Goal: Task Accomplishment & Management: Manage account settings

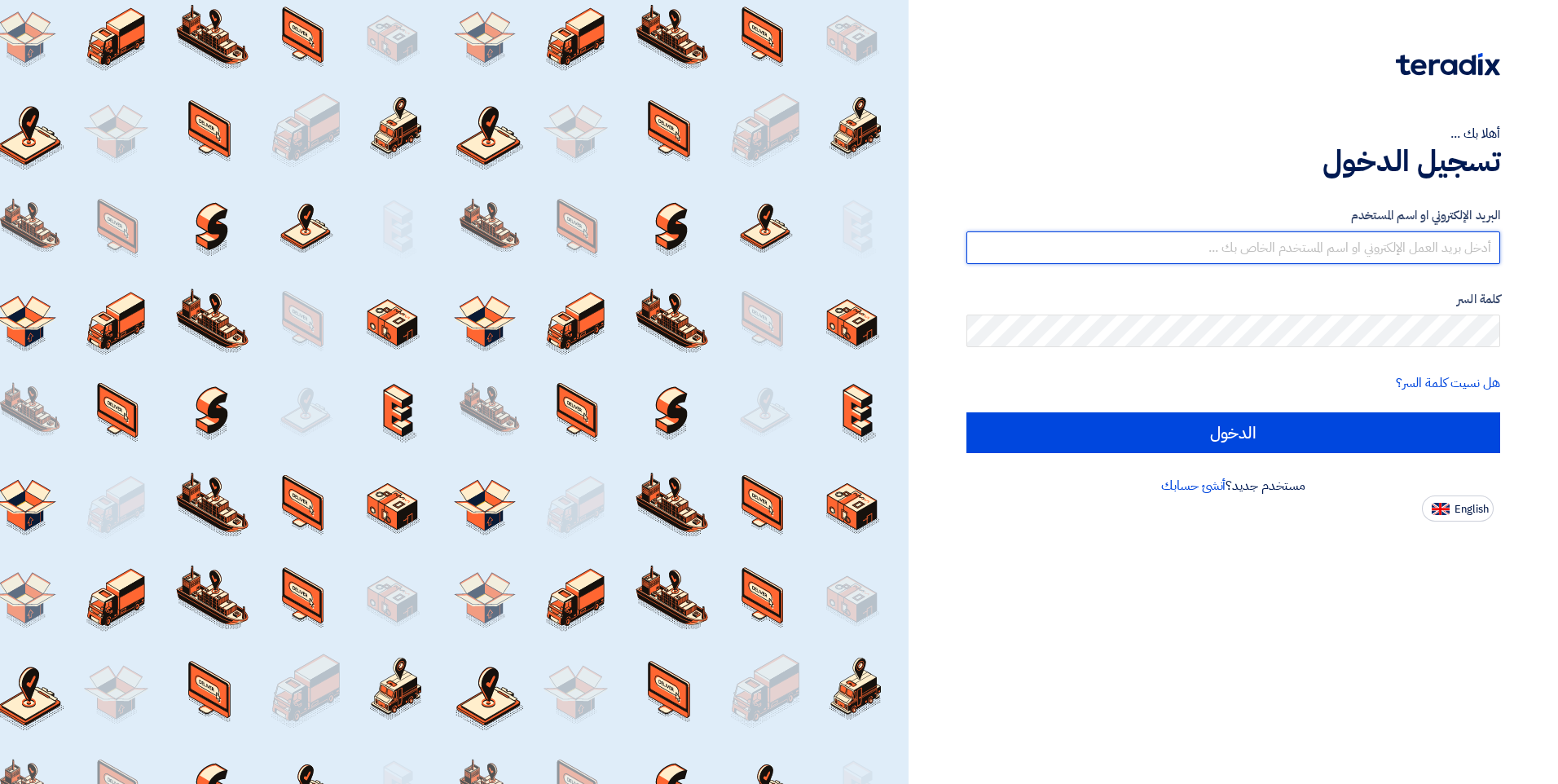
type input "[EMAIL_ADDRESS][DOMAIN_NAME]"
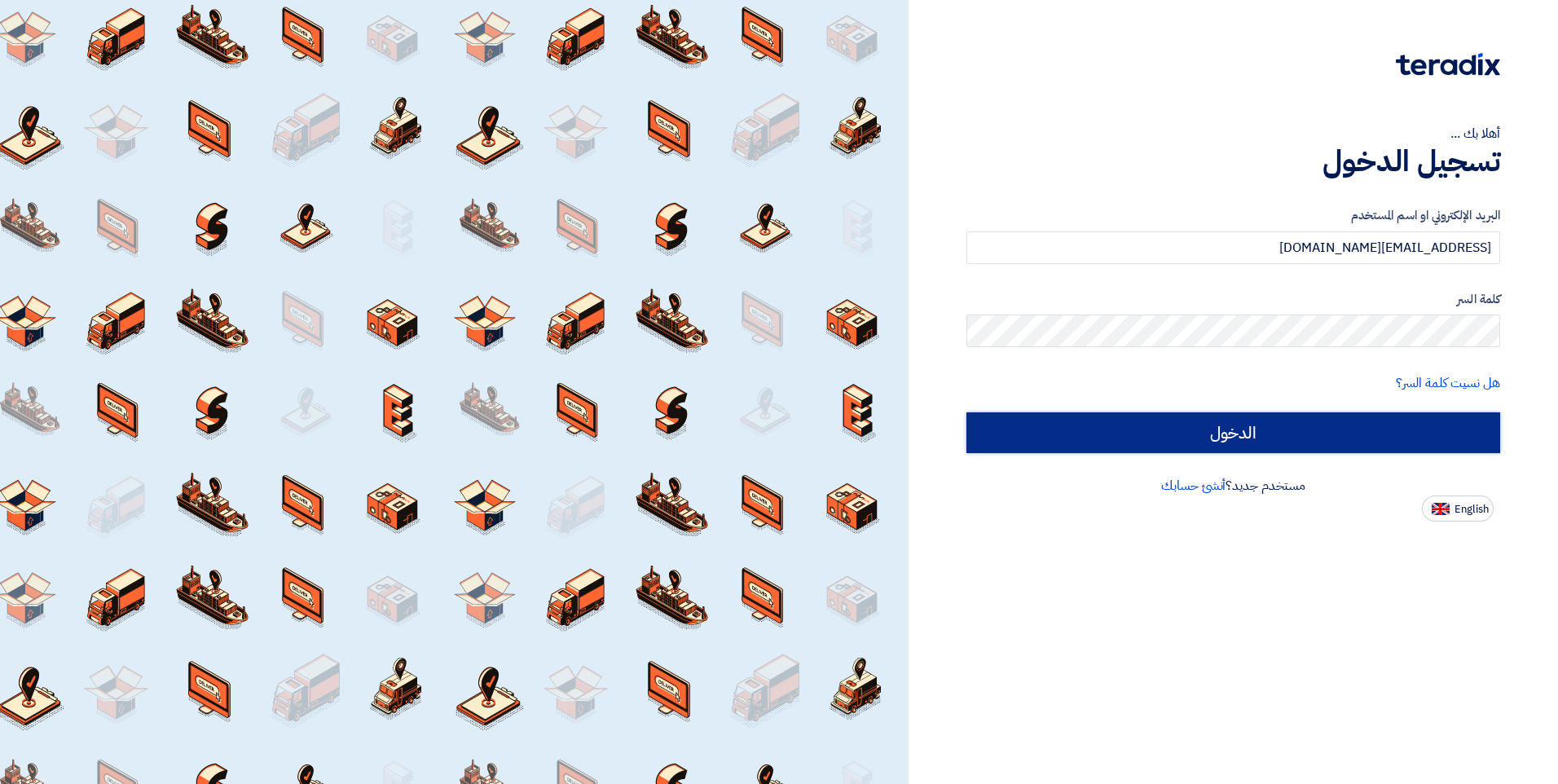
drag, startPoint x: 0, startPoint y: 0, endPoint x: 1131, endPoint y: 443, distance: 1214.7
click at [1131, 443] on input "الدخول" at bounding box center [1233, 433] width 534 height 41
type input "Sign in"
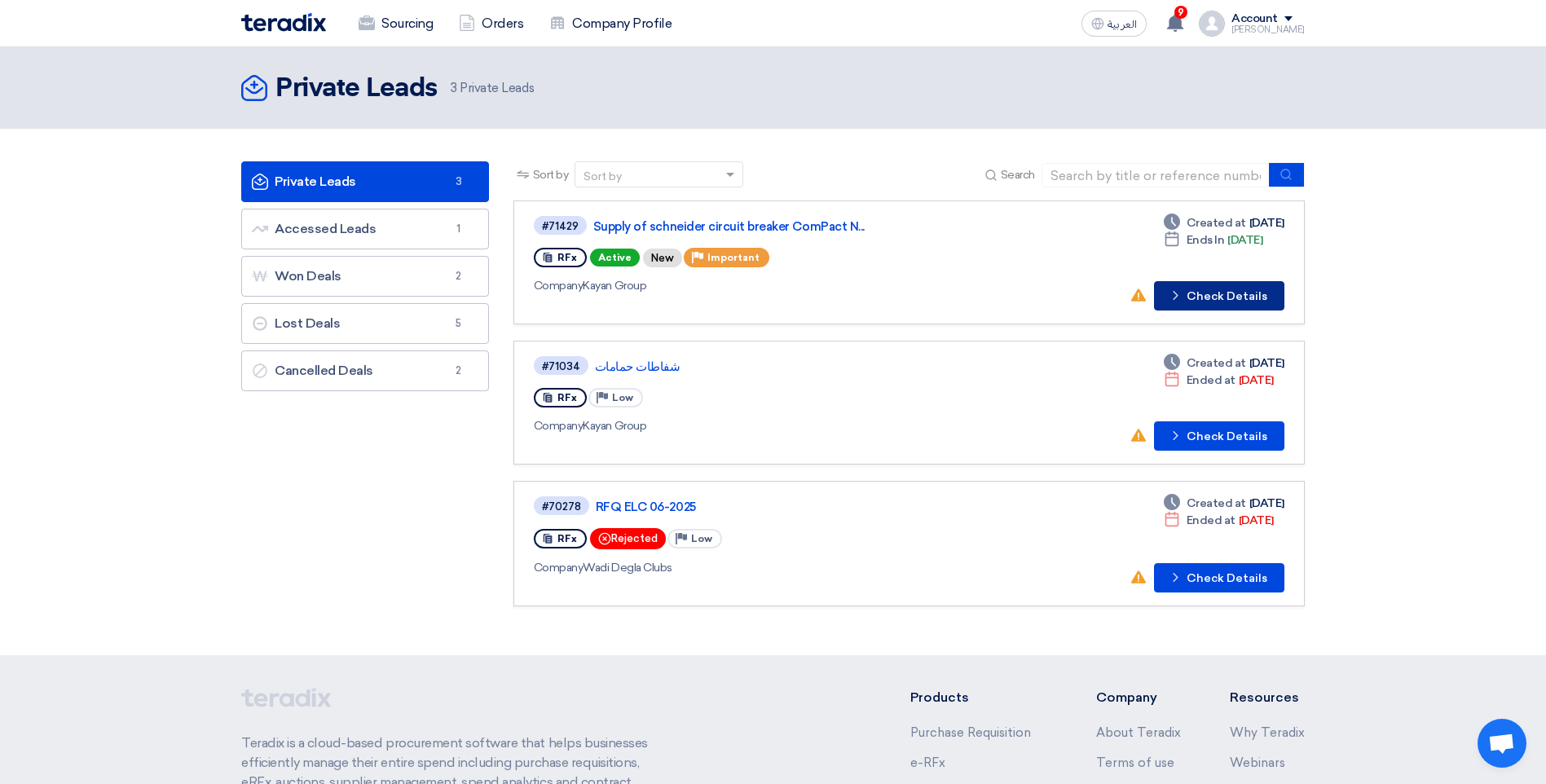
click at [1239, 293] on button "Check details Check Details" at bounding box center [1219, 296] width 131 height 30
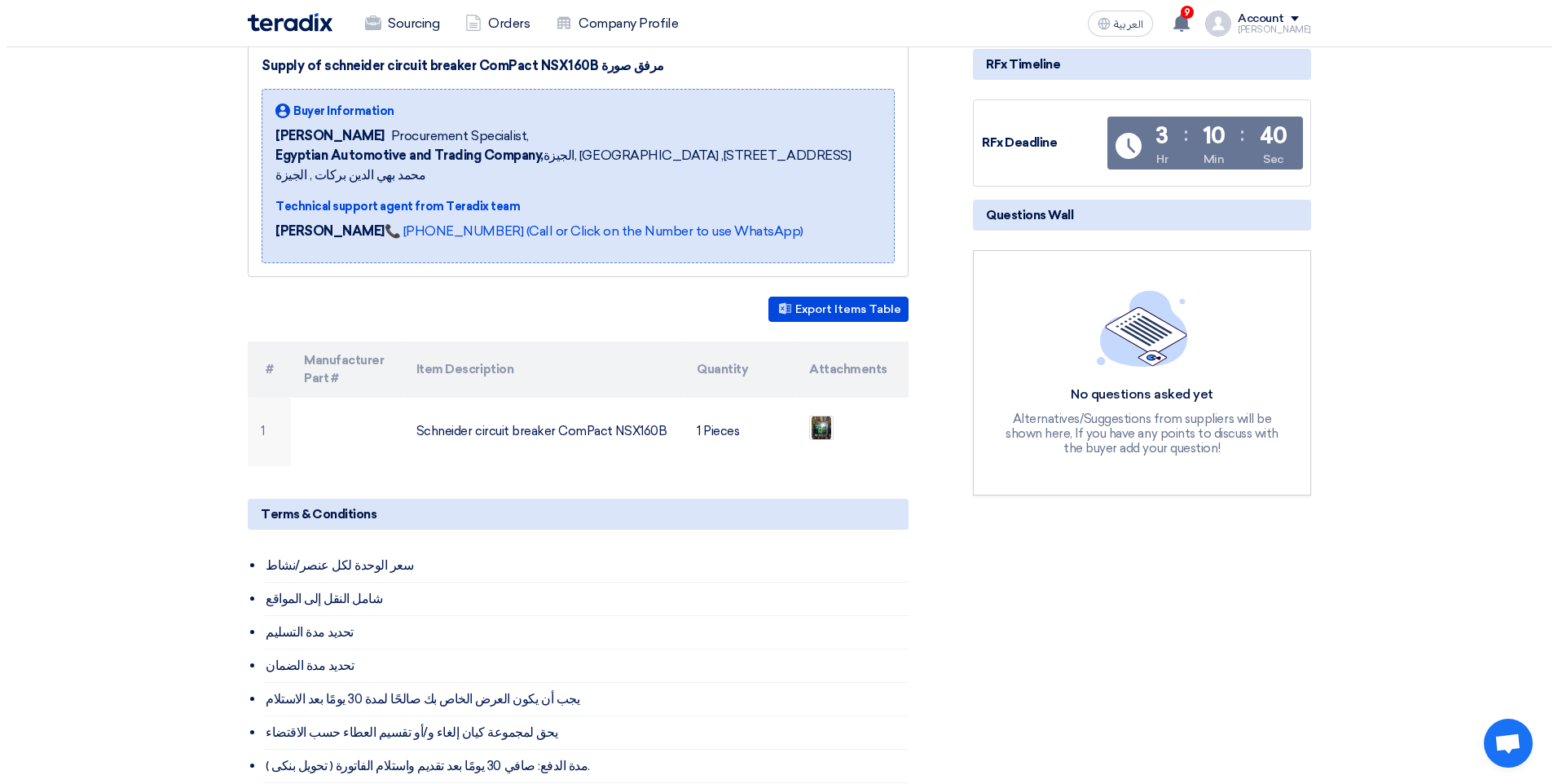
scroll to position [244, 0]
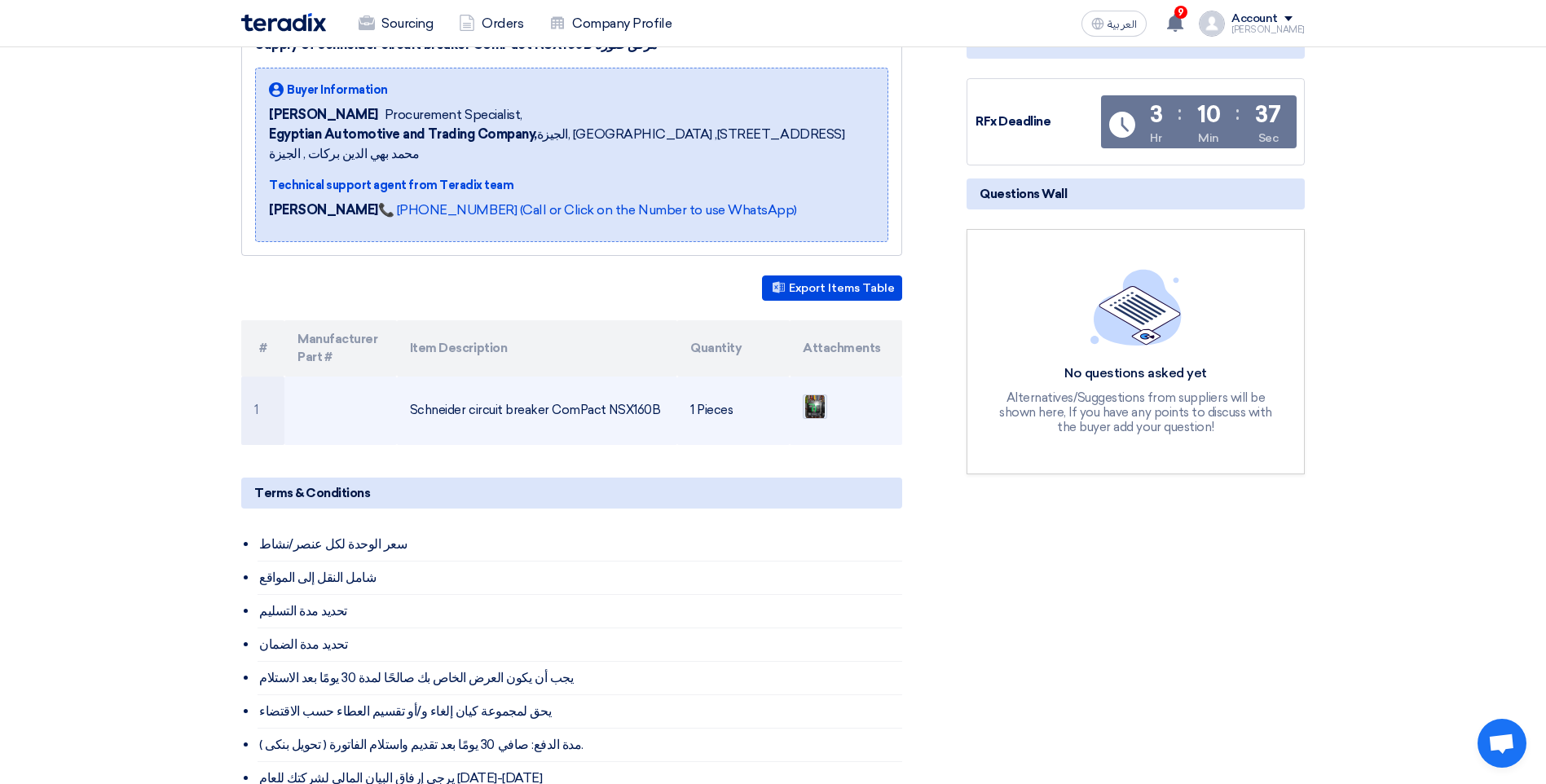
click at [805, 392] on img at bounding box center [815, 407] width 23 height 30
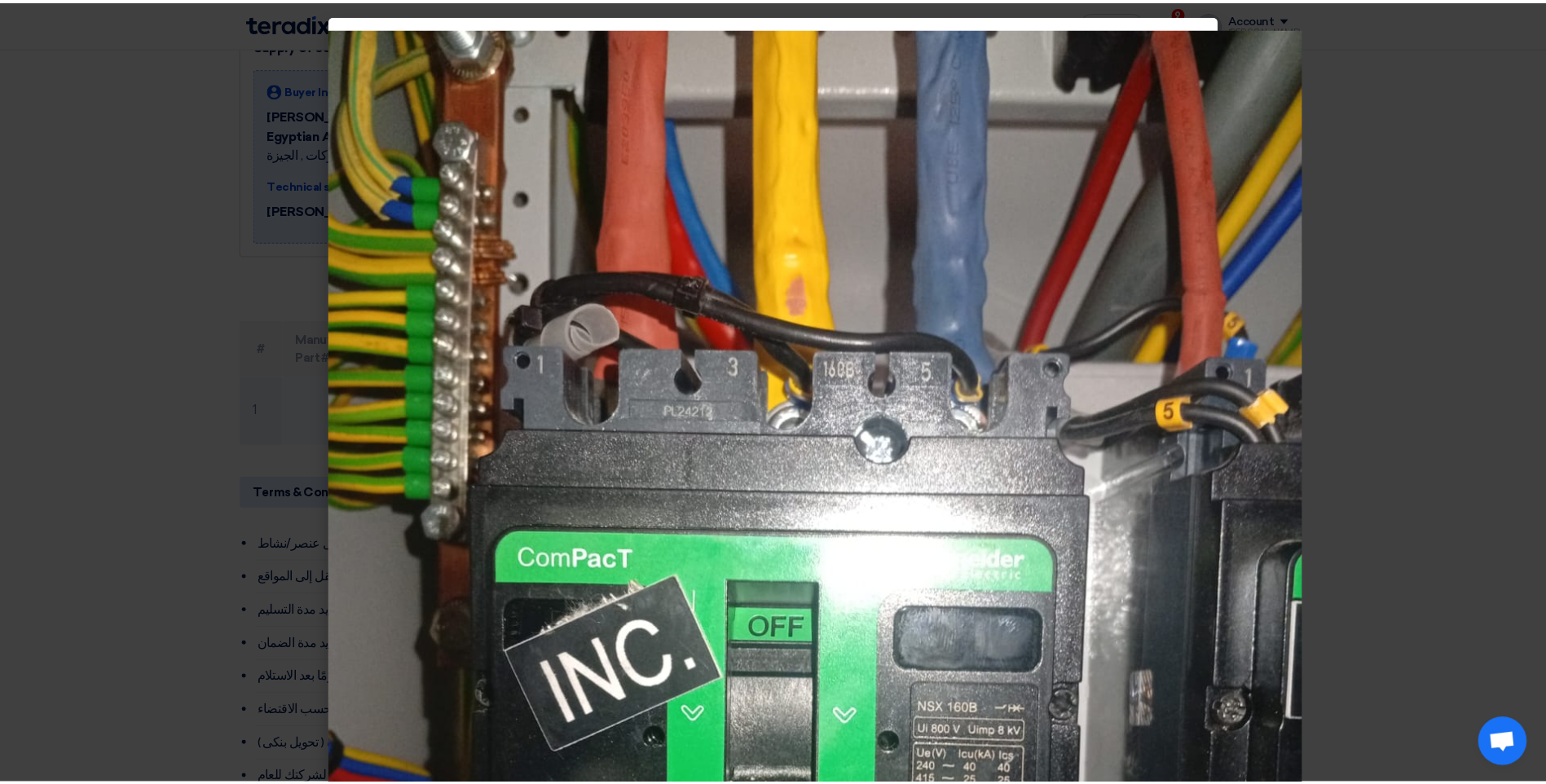
scroll to position [326, 0]
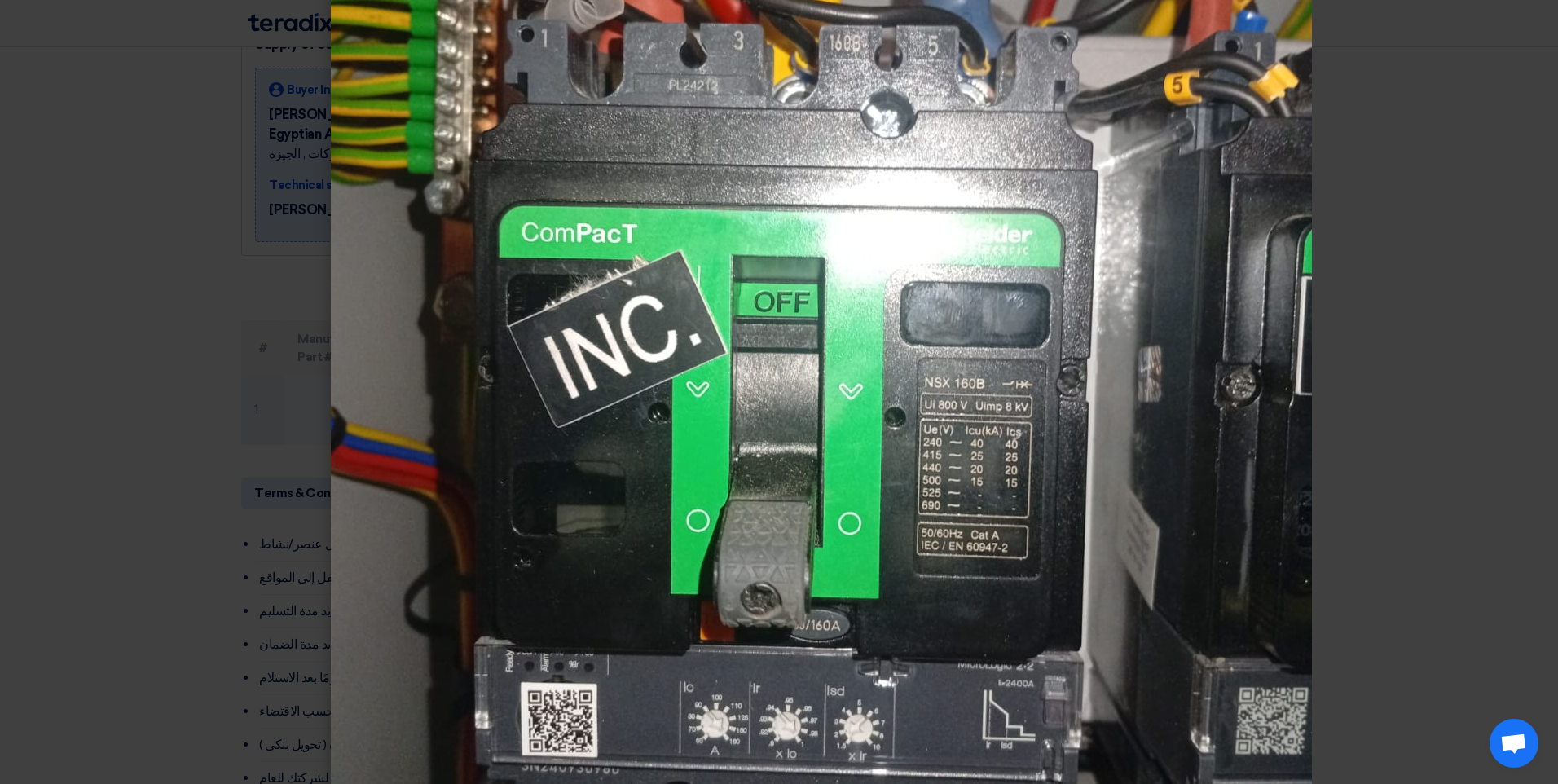
click at [805, 392] on img at bounding box center [821, 353] width 982 height 1303
click at [642, 399] on img at bounding box center [821, 353] width 982 height 1303
click at [164, 247] on modal-container at bounding box center [779, 392] width 1558 height 784
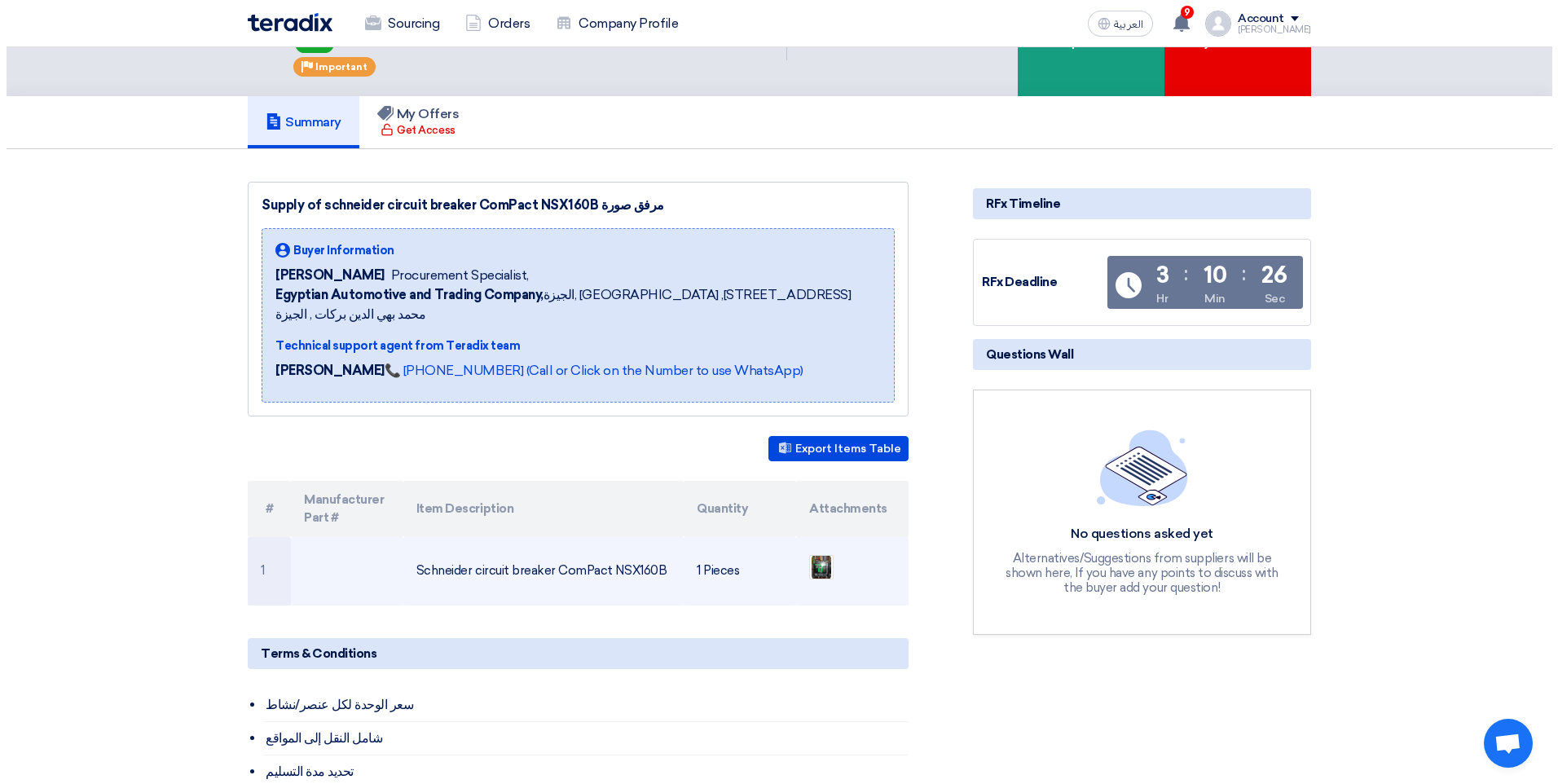
scroll to position [0, 0]
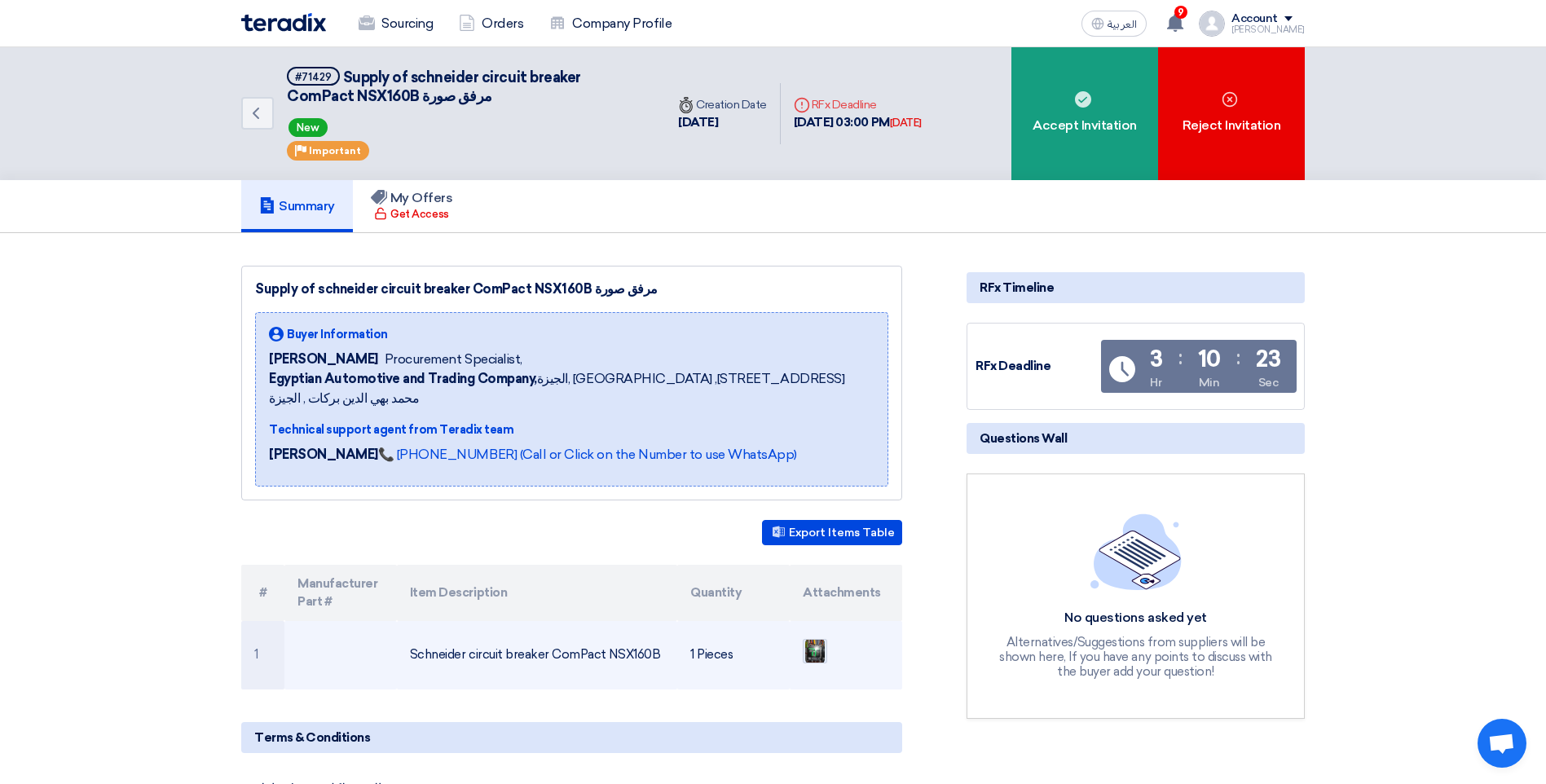
click at [815, 636] on img at bounding box center [815, 651] width 23 height 30
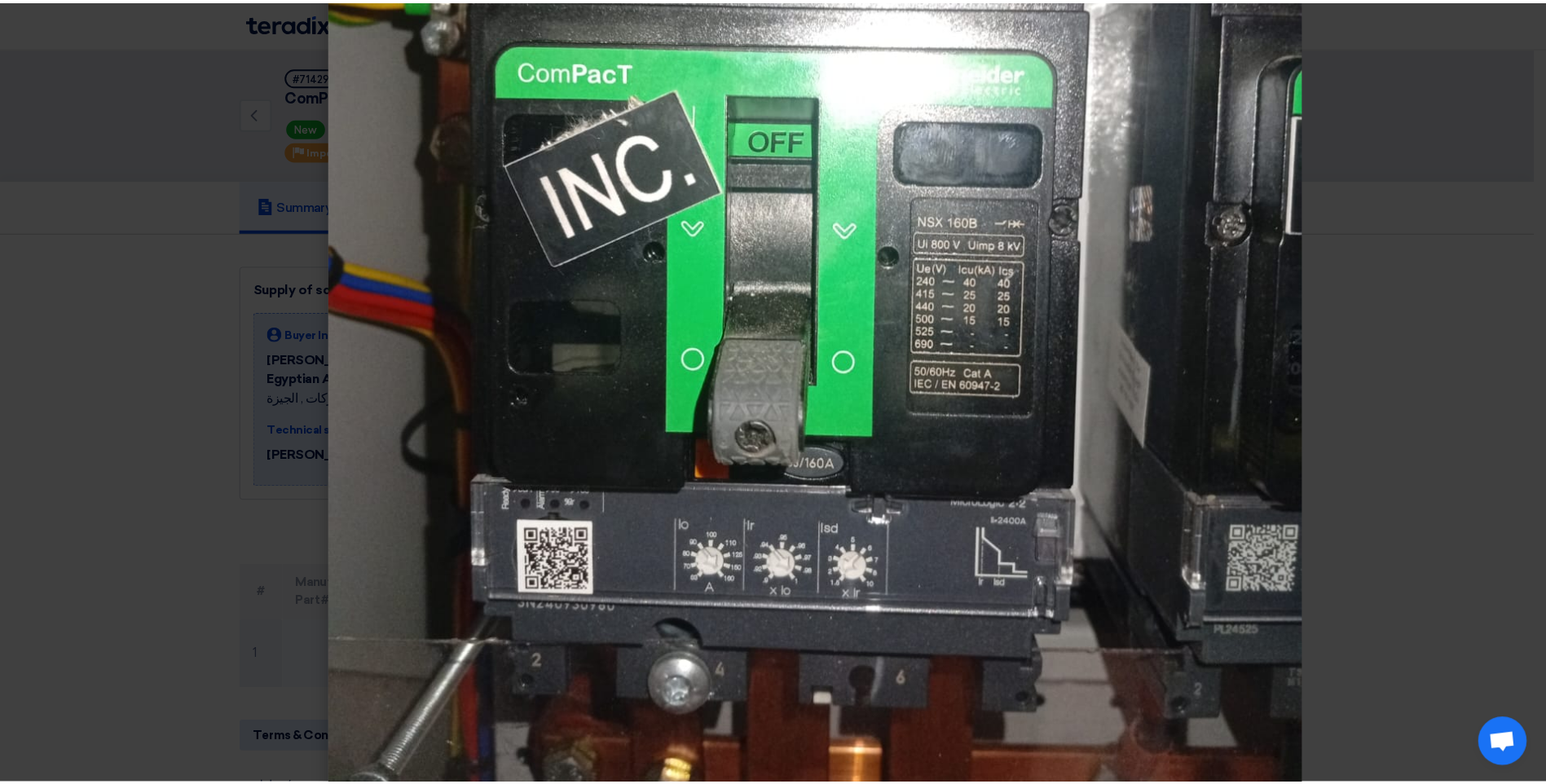
scroll to position [489, 0]
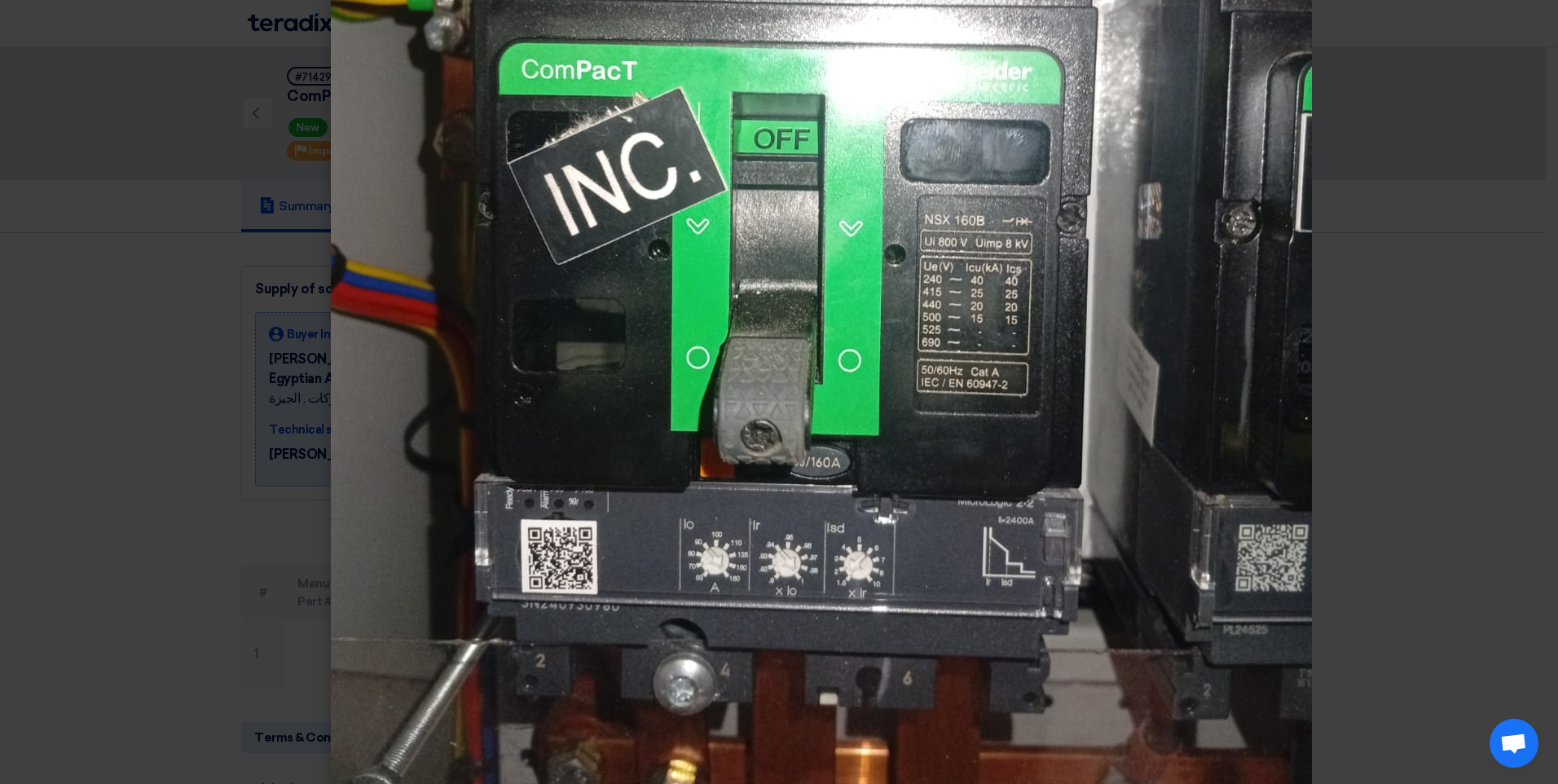
click at [762, 618] on img at bounding box center [821, 191] width 982 height 1303
drag, startPoint x: 11, startPoint y: 117, endPoint x: 300, endPoint y: 113, distance: 289.0
click at [17, 115] on modal-container at bounding box center [779, 392] width 1558 height 784
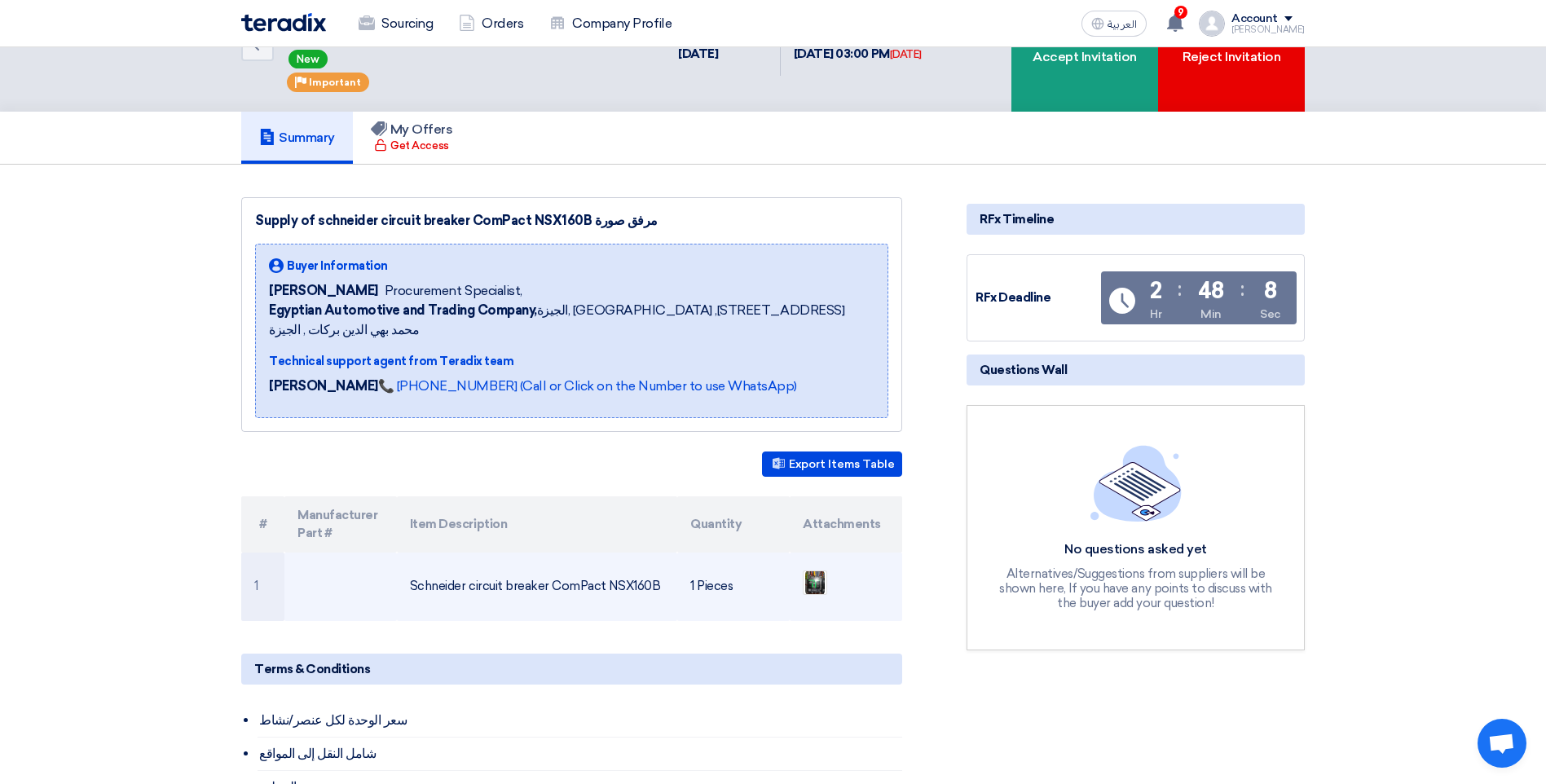
scroll to position [0, 0]
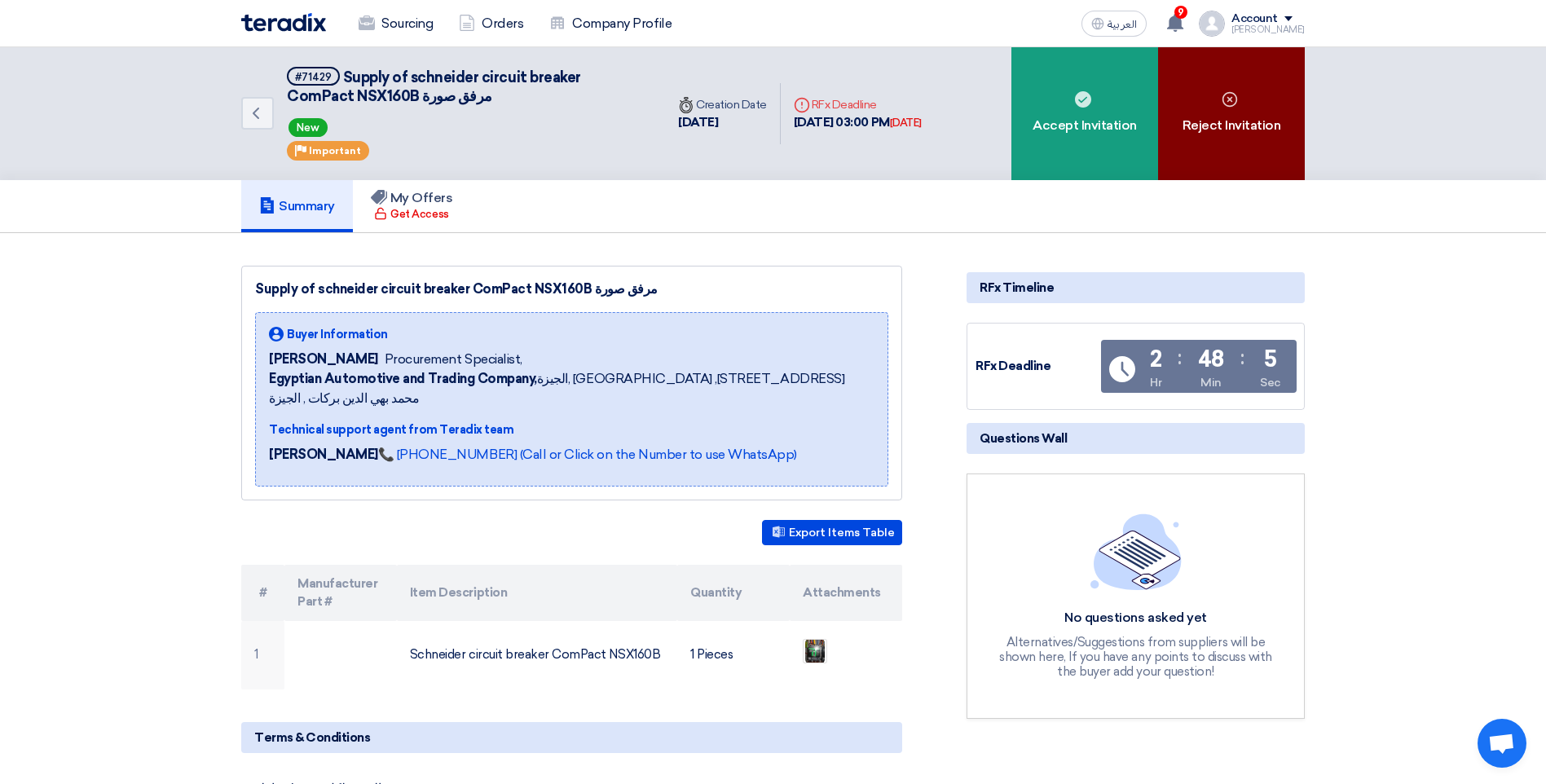
click at [1237, 116] on div "Reject Invitation" at bounding box center [1231, 113] width 146 height 133
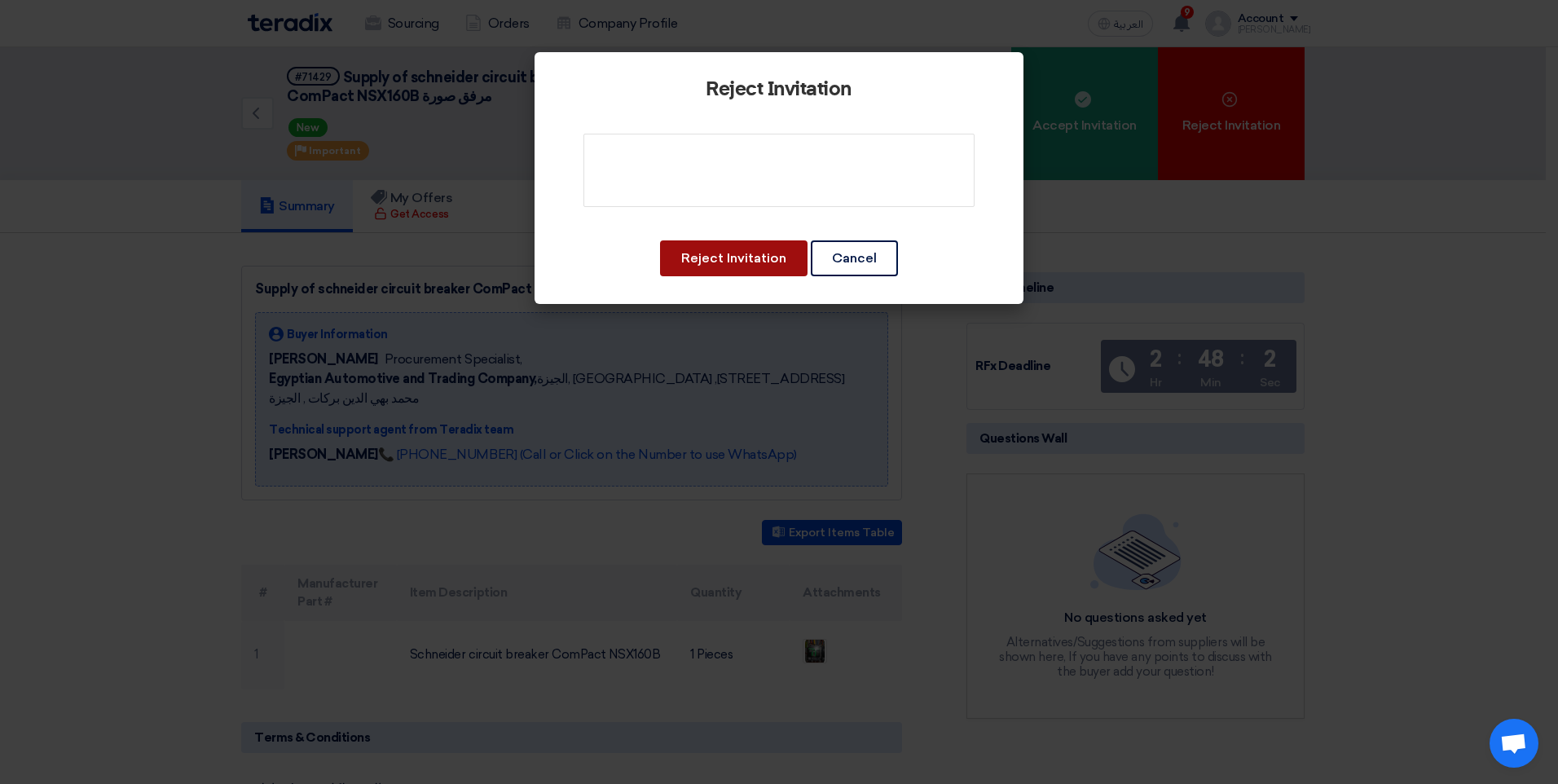
click at [679, 264] on button "Reject Invitation" at bounding box center [733, 258] width 147 height 36
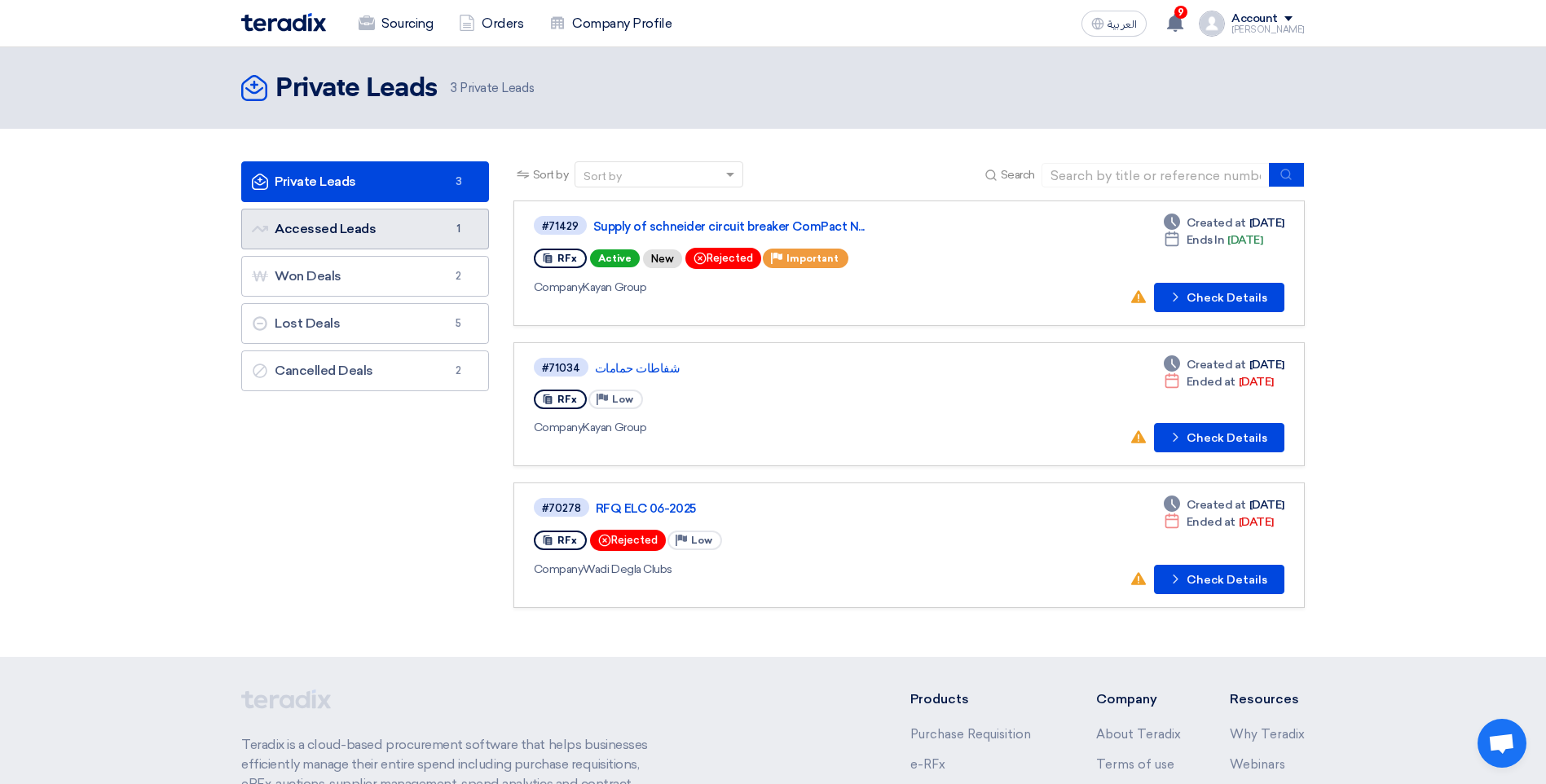
click at [341, 236] on link "Accessed Leads Accessed Leads 1" at bounding box center [364, 229] width 247 height 41
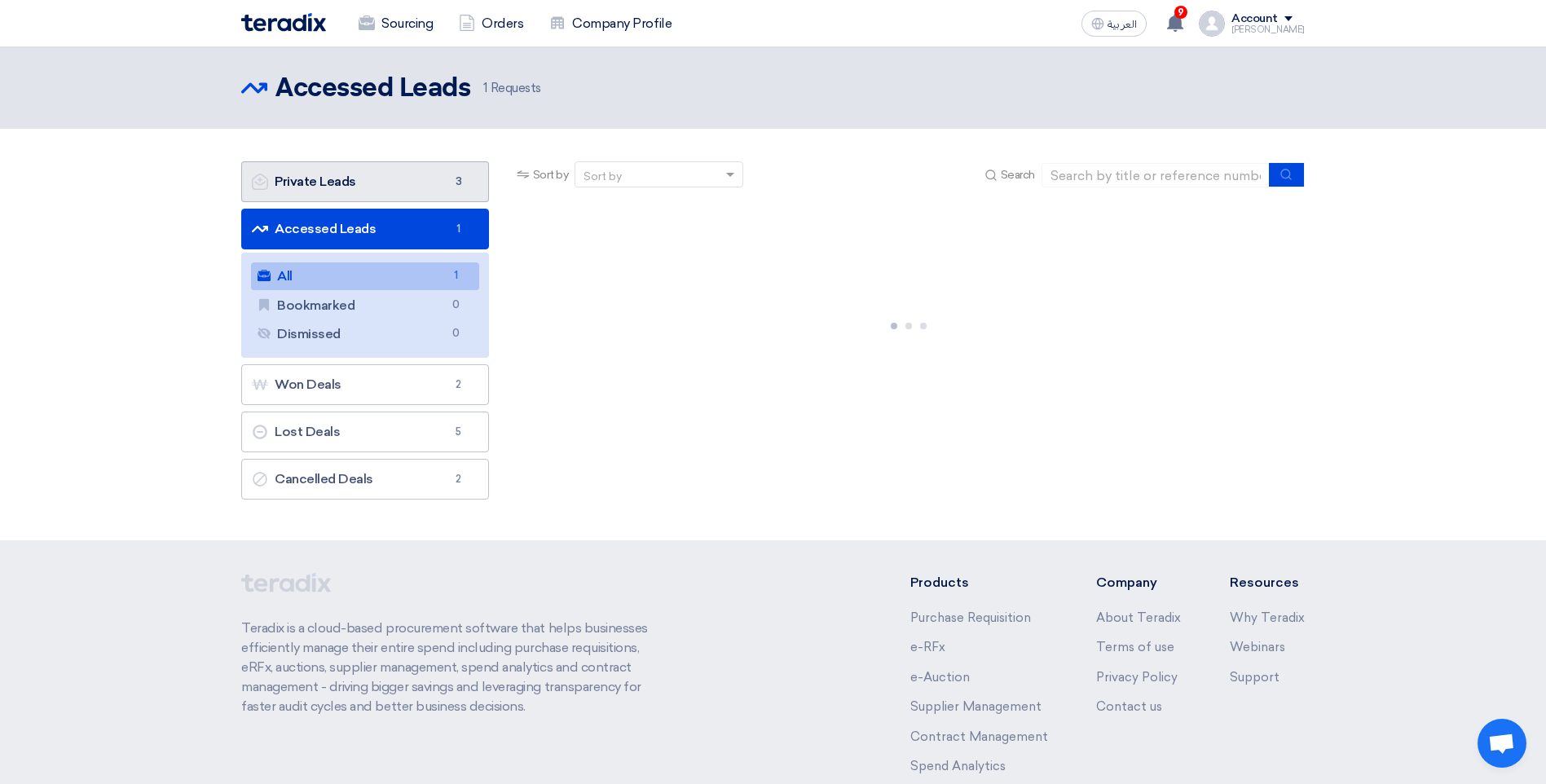
click at [377, 172] on link "Private Leads Private Leads 3" at bounding box center [364, 182] width 247 height 41
